Goal: Navigation & Orientation: Find specific page/section

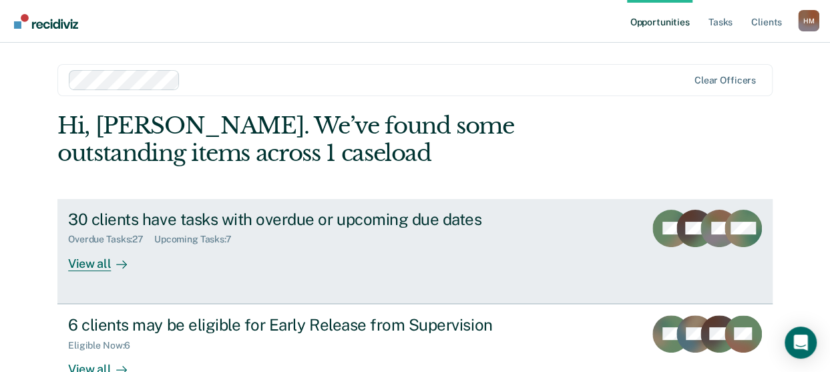
click at [77, 262] on div "View all" at bounding box center [105, 258] width 75 height 26
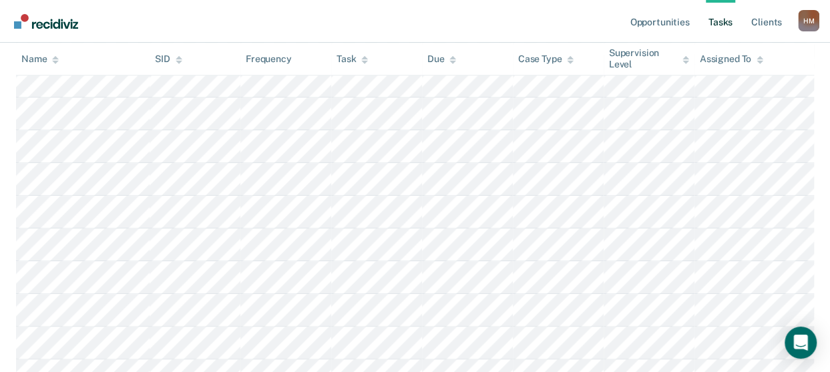
scroll to position [458, 0]
click at [349, 57] on div "Task" at bounding box center [352, 58] width 31 height 11
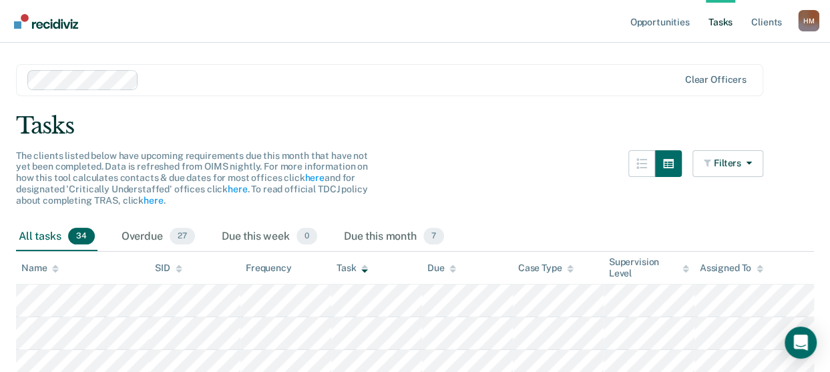
scroll to position [0, 0]
